Goal: Find specific page/section: Find specific page/section

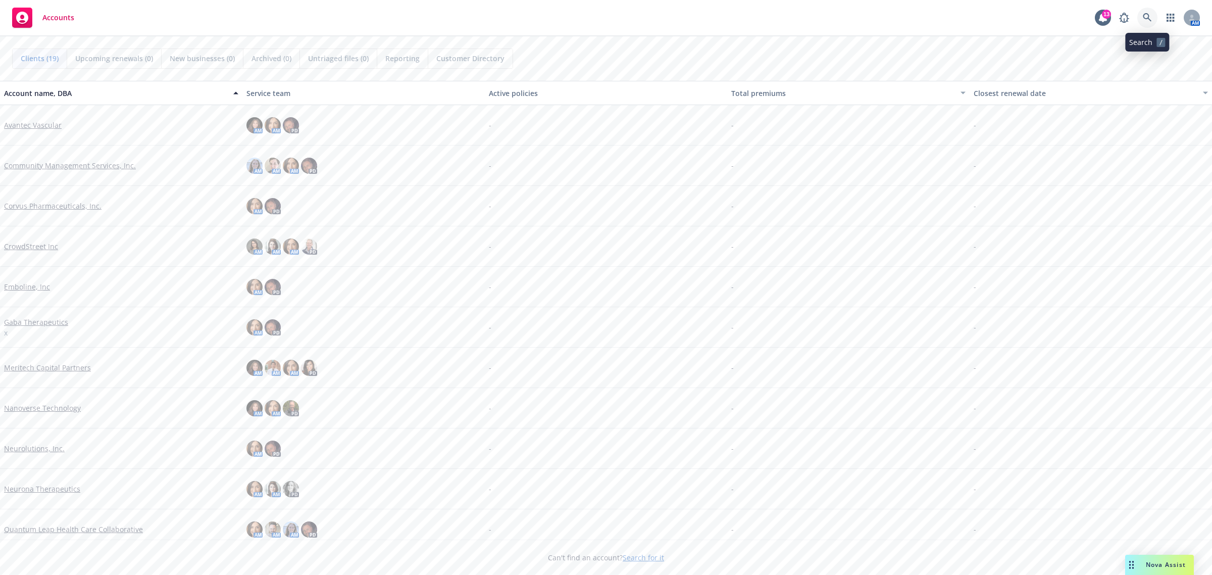
click at [1147, 20] on icon at bounding box center [1146, 17] width 9 height 9
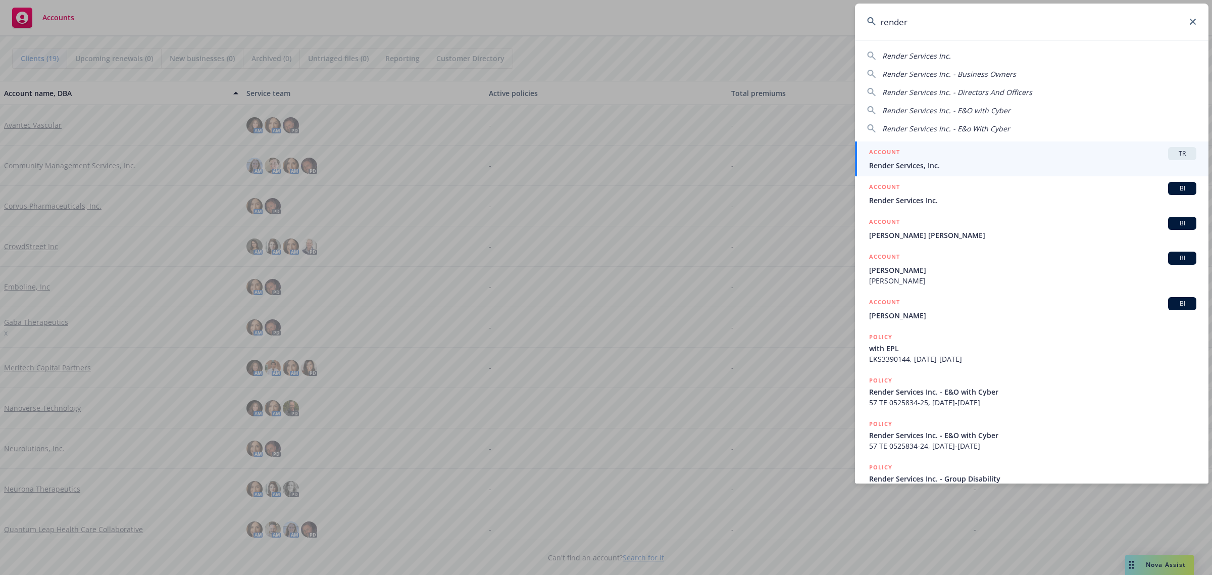
type input "render"
click at [947, 168] on span "Render Services, Inc." at bounding box center [1032, 165] width 327 height 11
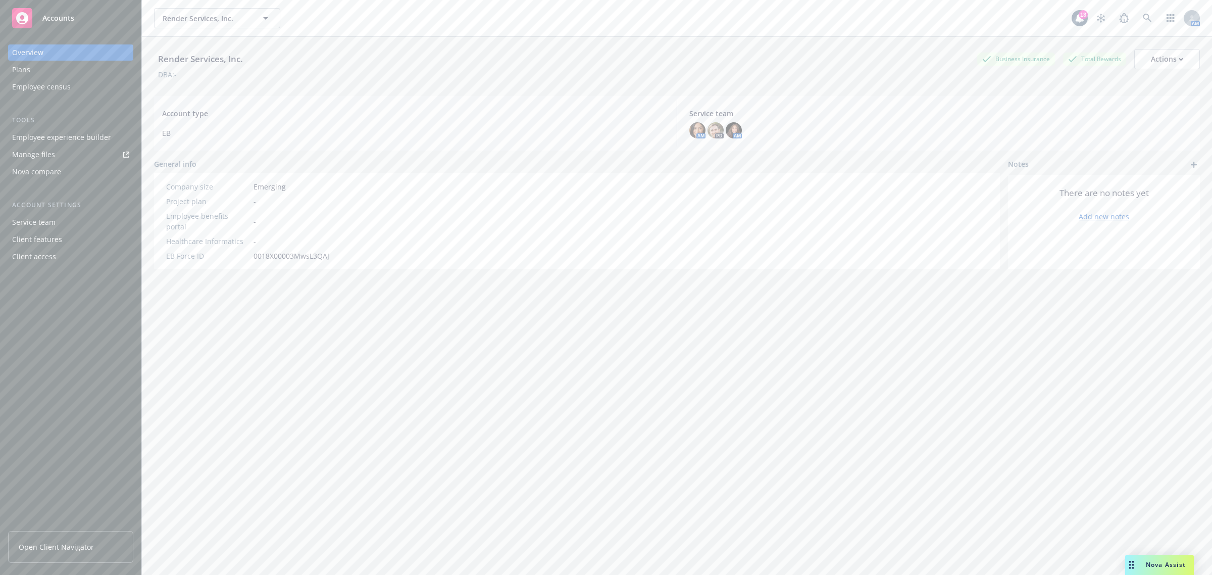
click at [66, 548] on span "Open Client Navigator" at bounding box center [56, 546] width 75 height 11
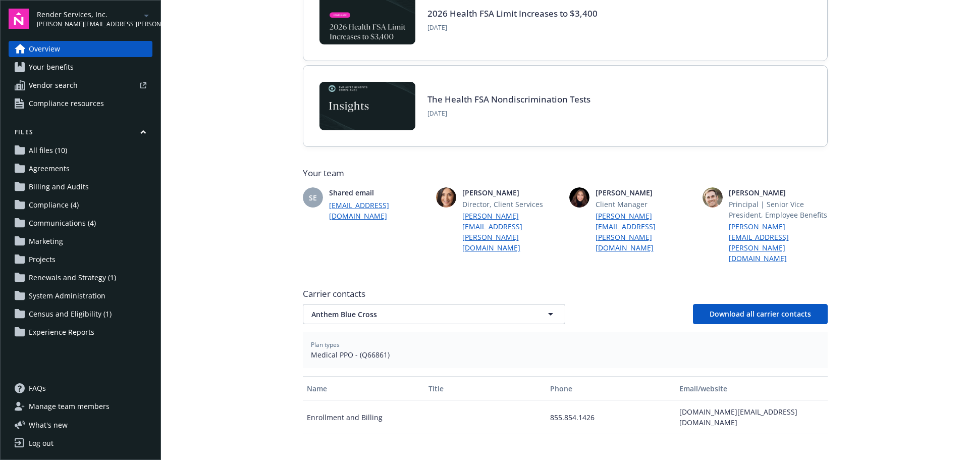
scroll to position [121, 0]
